Goal: Entertainment & Leisure: Browse casually

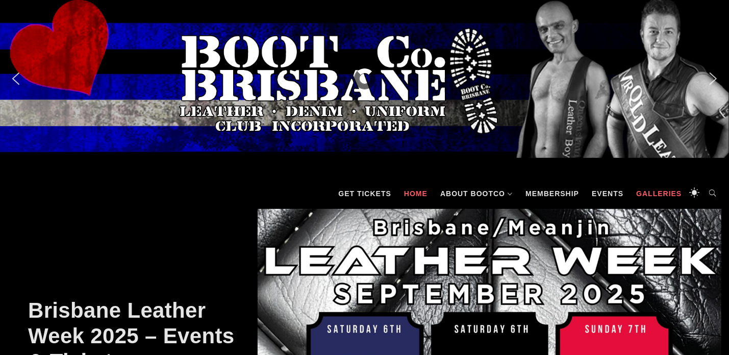
click at [657, 192] on link "Galleries" at bounding box center [659, 193] width 56 height 31
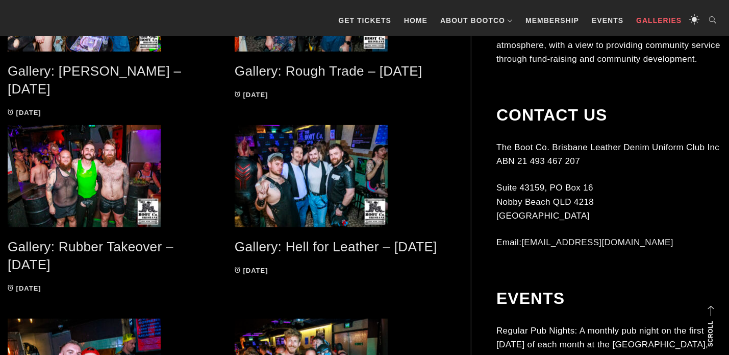
scroll to position [255, 0]
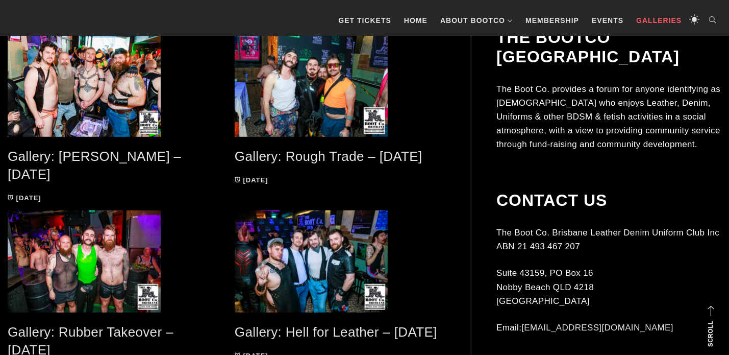
click at [95, 155] on link "Gallery: [PERSON_NAME] – [DATE]" at bounding box center [94, 164] width 173 height 33
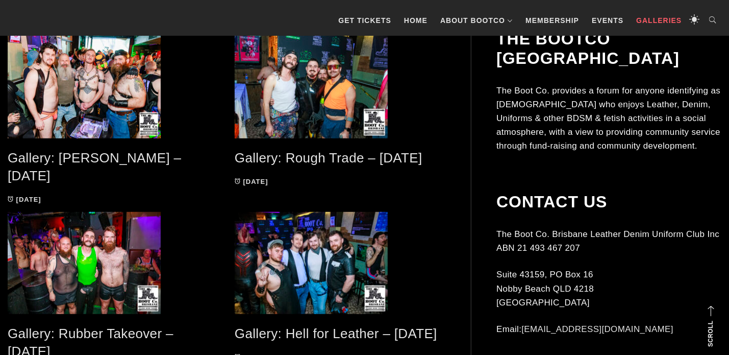
click at [91, 155] on link "Gallery: [PERSON_NAME] – [DATE]" at bounding box center [94, 166] width 173 height 33
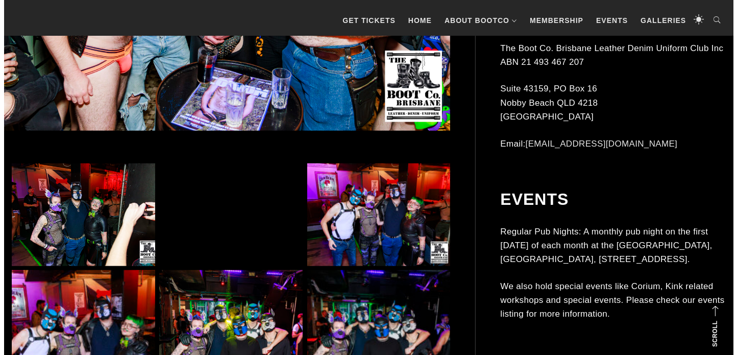
scroll to position [593, 0]
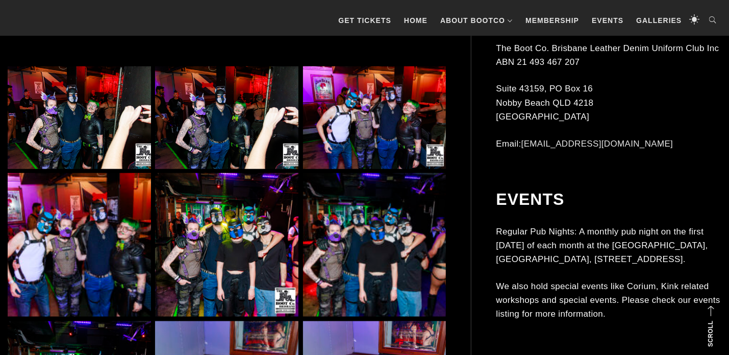
click at [196, 268] on img at bounding box center [226, 244] width 143 height 143
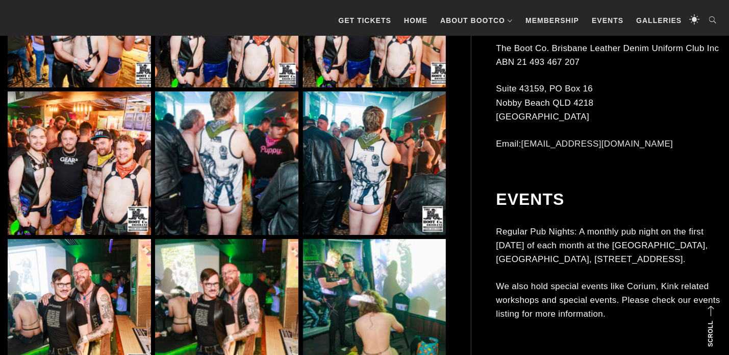
scroll to position [6719, 0]
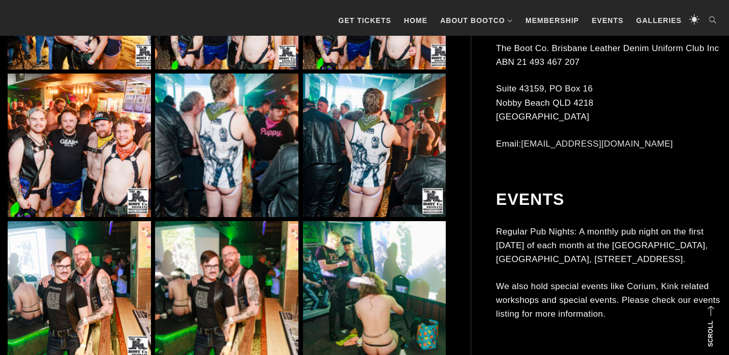
click at [218, 165] on img at bounding box center [226, 144] width 143 height 143
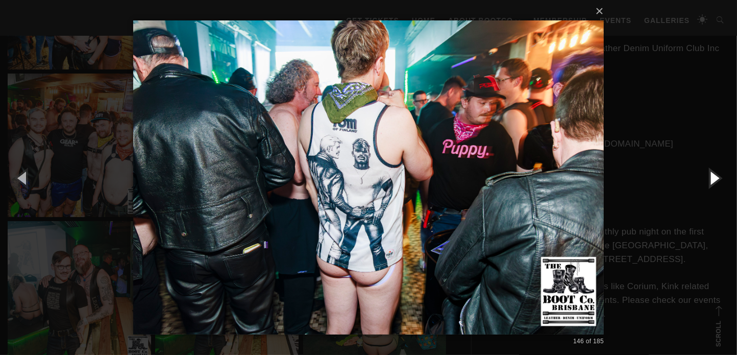
click at [710, 181] on button "button" at bounding box center [714, 178] width 46 height 56
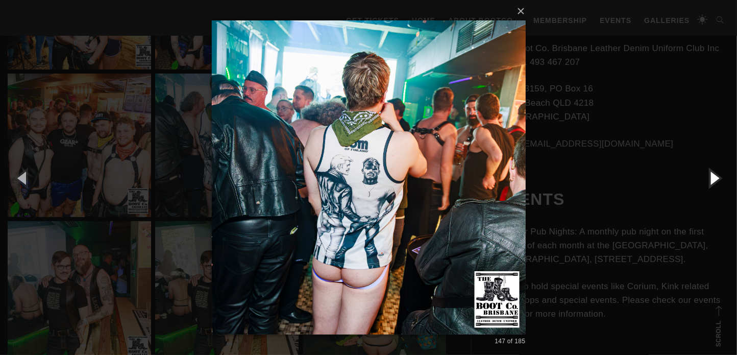
click at [710, 181] on button "button" at bounding box center [714, 178] width 46 height 56
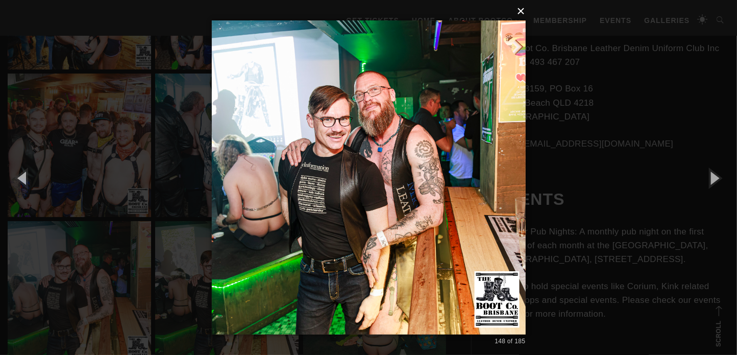
click at [519, 12] on button "×" at bounding box center [372, 11] width 314 height 22
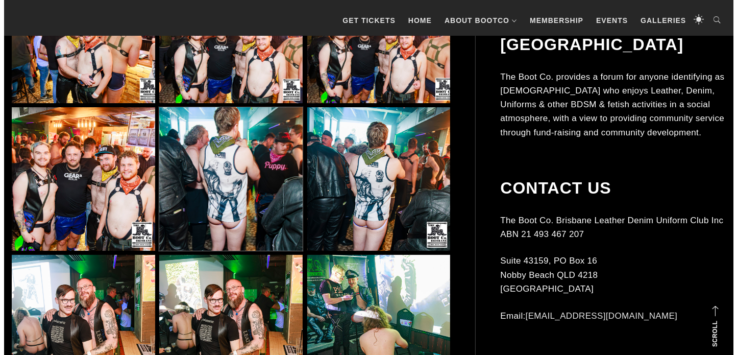
scroll to position [6634, 0]
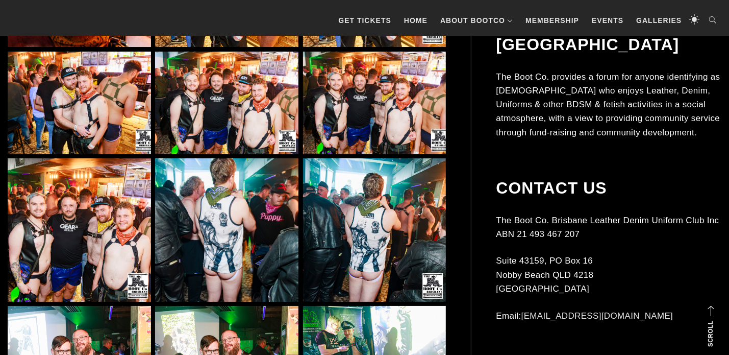
click at [175, 262] on img at bounding box center [226, 229] width 143 height 143
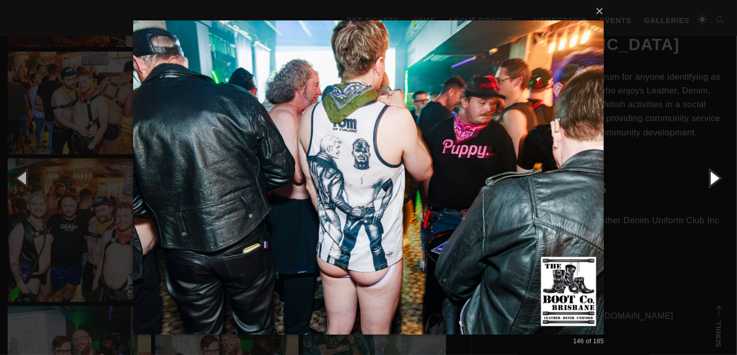
click at [717, 179] on button "button" at bounding box center [714, 178] width 46 height 56
